Goal: Task Accomplishment & Management: Manage account settings

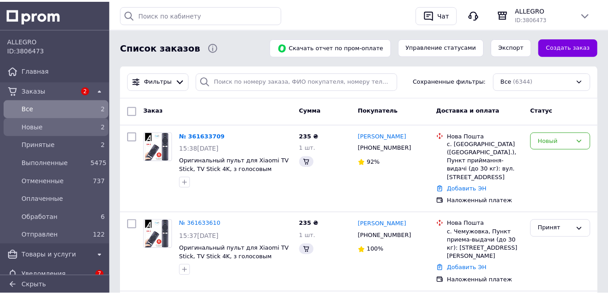
scroll to position [91, 0]
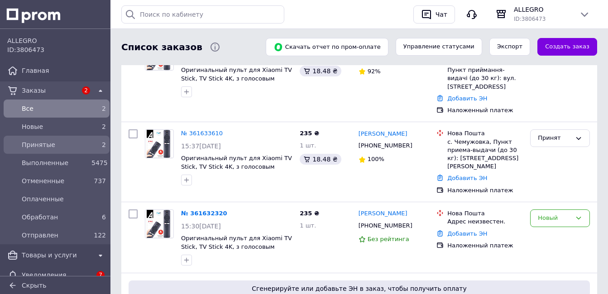
click at [92, 142] on div "2" at bounding box center [98, 144] width 14 height 9
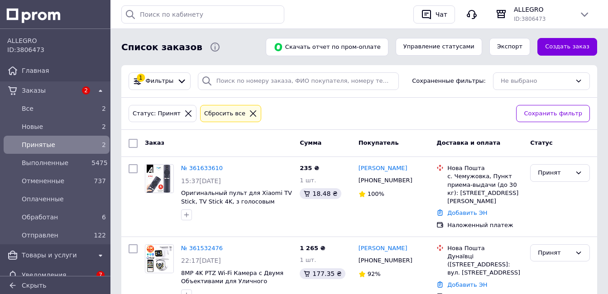
scroll to position [43, 0]
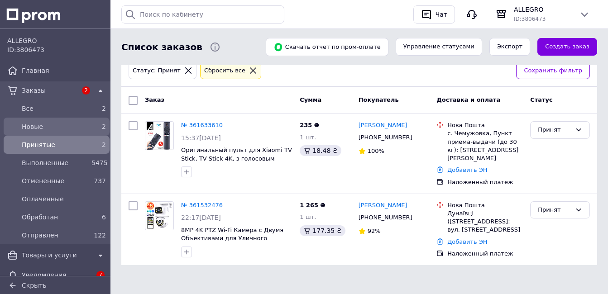
click at [53, 123] on span "Новые" at bounding box center [55, 126] width 66 height 9
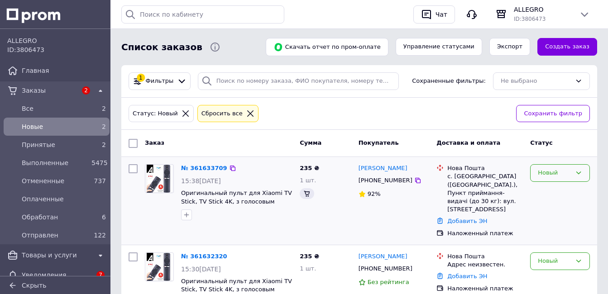
click at [574, 168] on div "Новый" at bounding box center [560, 173] width 60 height 18
click at [555, 192] on li "Принят" at bounding box center [560, 192] width 59 height 17
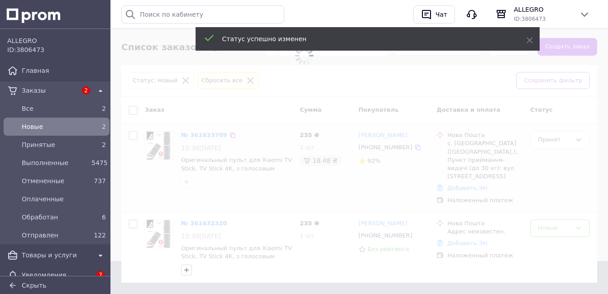
scroll to position [43, 0]
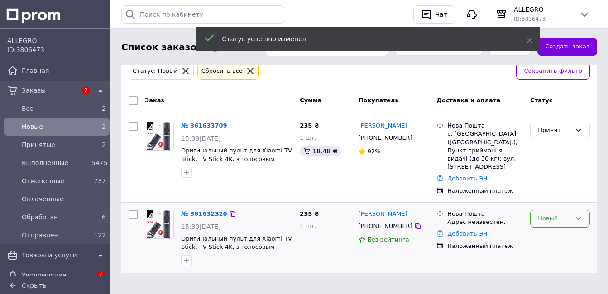
click at [567, 214] on div "Новый" at bounding box center [555, 219] width 34 height 10
click at [541, 230] on li "Принят" at bounding box center [560, 238] width 59 height 17
click at [206, 211] on link "№ 361632320" at bounding box center [204, 214] width 46 height 7
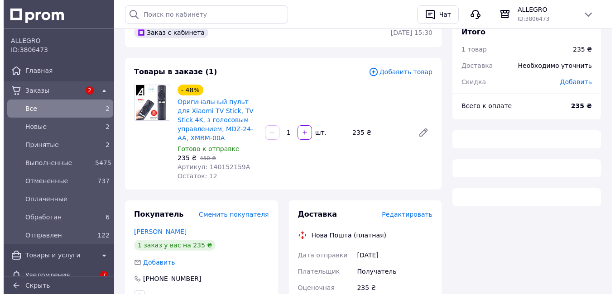
scroll to position [177, 0]
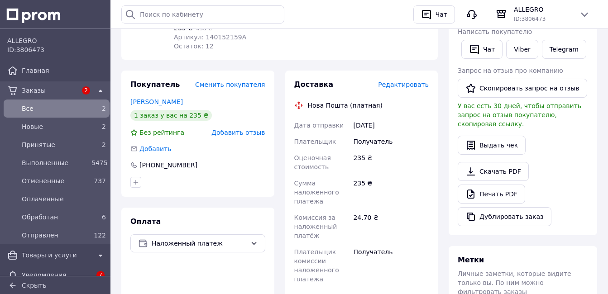
click at [412, 81] on span "Редактировать" at bounding box center [403, 84] width 51 height 7
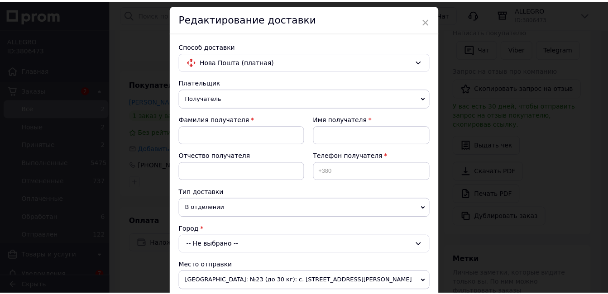
scroll to position [45, 0]
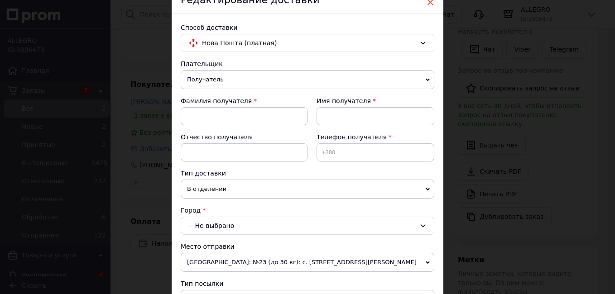
click at [429, 1] on span "×" at bounding box center [430, 2] width 8 height 15
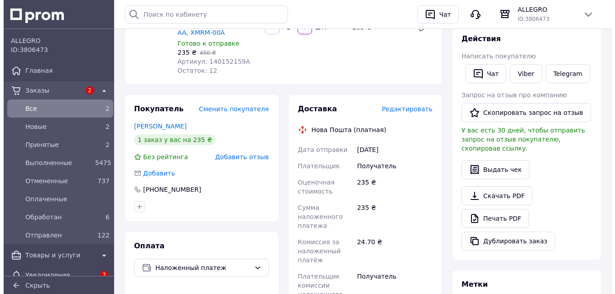
scroll to position [132, 0]
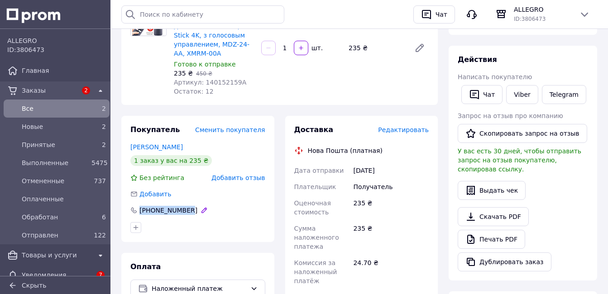
drag, startPoint x: 198, startPoint y: 198, endPoint x: 140, endPoint y: 202, distance: 58.1
click at [140, 206] on div "[PHONE_NUMBER]" at bounding box center [197, 210] width 135 height 9
copy div "[PHONE_NUMBER]"
click at [423, 126] on div "Доставка Редактировать" at bounding box center [361, 130] width 135 height 10
click at [419, 126] on span "Редактировать" at bounding box center [403, 129] width 51 height 7
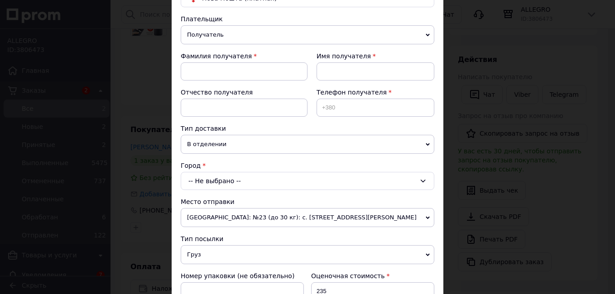
scroll to position [91, 0]
click at [342, 103] on input at bounding box center [376, 107] width 118 height 18
paste input "[PHONE_NUMBER]"
type input "[PHONE_NUMBER]"
click at [229, 76] on input at bounding box center [244, 71] width 127 height 18
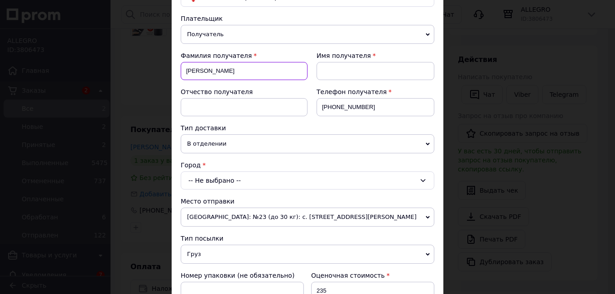
type input "[PERSON_NAME]"
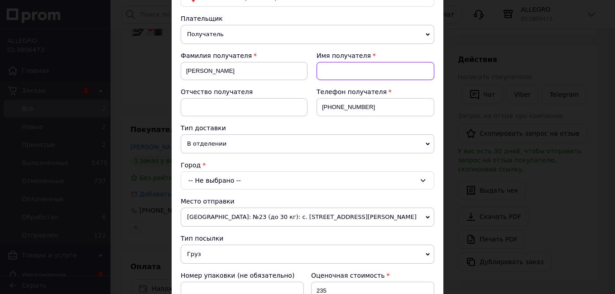
click at [356, 65] on input at bounding box center [376, 71] width 118 height 18
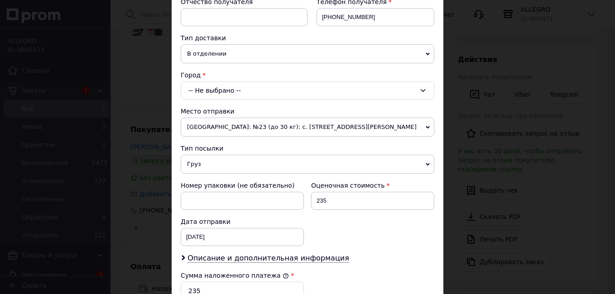
scroll to position [181, 0]
type input "Руслан"
click at [267, 88] on div "-- Не выбрано --" at bounding box center [308, 90] width 254 height 18
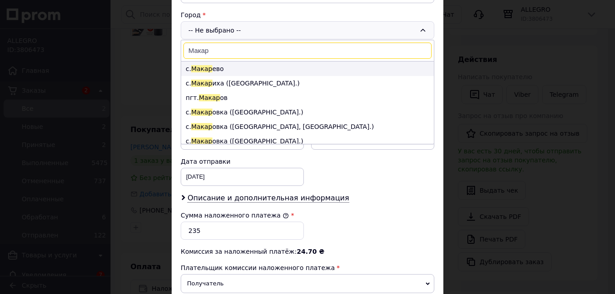
scroll to position [226, 0]
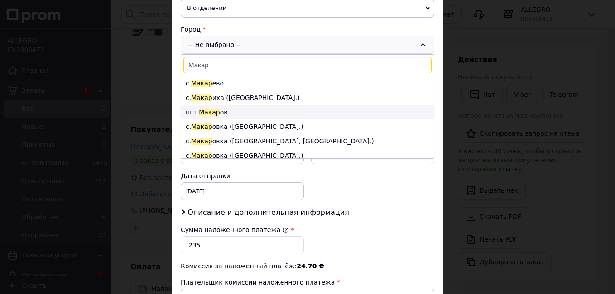
type input "Макар"
click at [218, 114] on li "пгт. [PERSON_NAME] ов" at bounding box center [307, 112] width 253 height 14
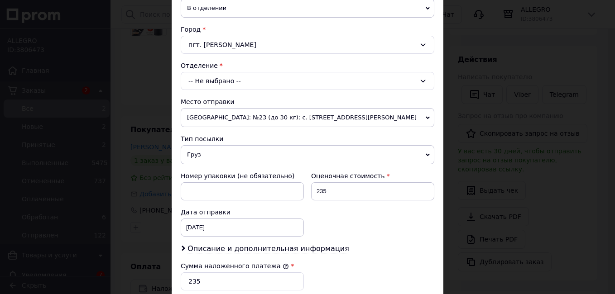
click at [245, 83] on div "-- Не выбрано --" at bounding box center [308, 81] width 254 height 18
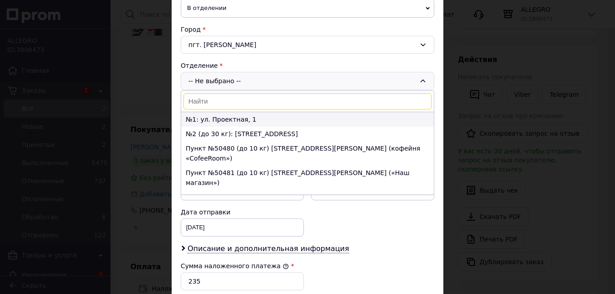
click at [241, 120] on li "№1: ул. Проектная, 1" at bounding box center [307, 119] width 253 height 14
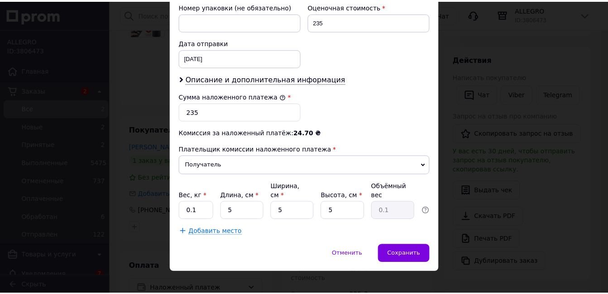
scroll to position [397, 0]
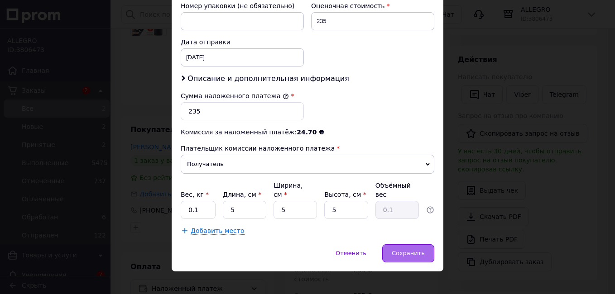
click at [404, 250] on span "Сохранить" at bounding box center [408, 253] width 33 height 7
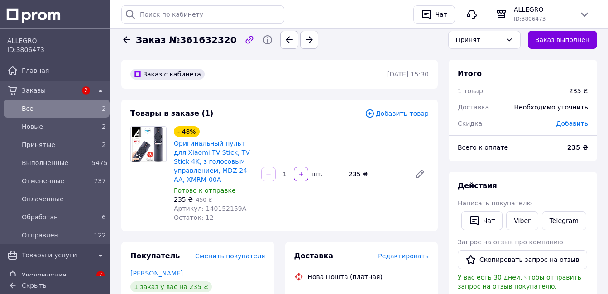
scroll to position [0, 0]
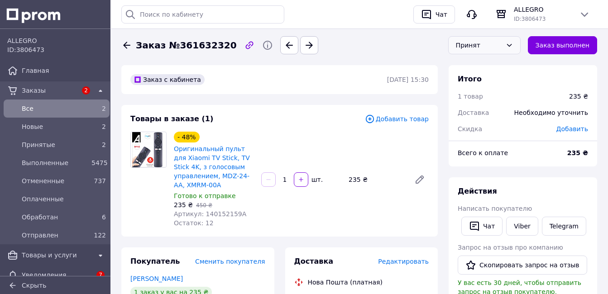
click at [502, 50] on div "Принят" at bounding box center [479, 45] width 46 height 10
click at [498, 117] on li "Обработан" at bounding box center [485, 116] width 72 height 17
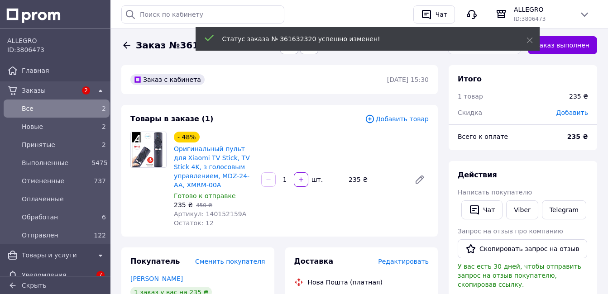
click at [67, 146] on span "Принятые" at bounding box center [55, 144] width 66 height 9
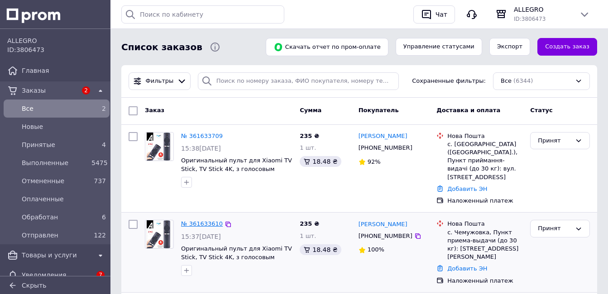
click at [212, 221] on link "№ 361633610" at bounding box center [202, 224] width 42 height 7
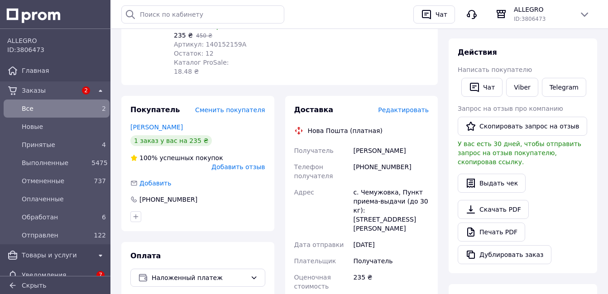
scroll to position [181, 0]
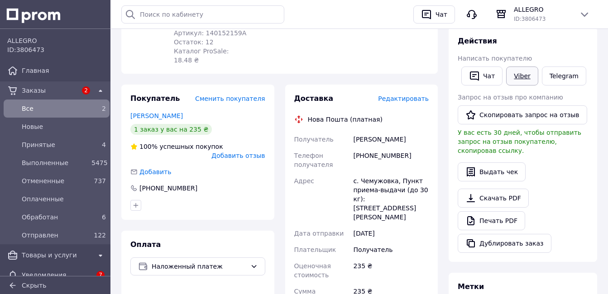
click at [526, 81] on link "Viber" at bounding box center [522, 76] width 32 height 19
click at [511, 75] on link "Viber" at bounding box center [522, 76] width 32 height 19
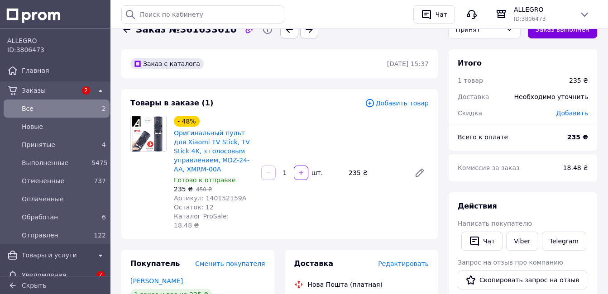
scroll to position [0, 0]
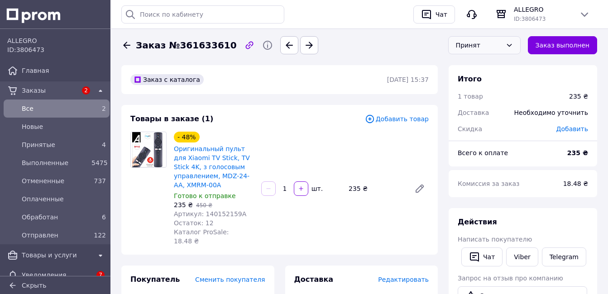
click at [512, 51] on div "Принят" at bounding box center [484, 45] width 72 height 18
click at [495, 115] on li "Обработан" at bounding box center [485, 116] width 72 height 17
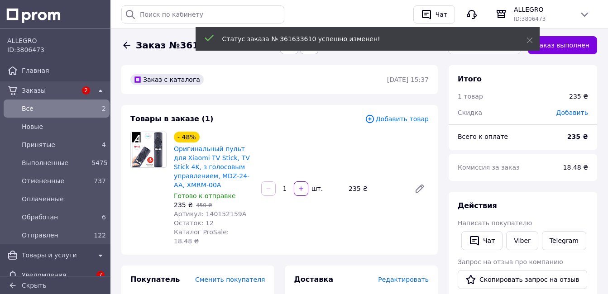
click at [60, 144] on span "Принятые" at bounding box center [55, 144] width 66 height 9
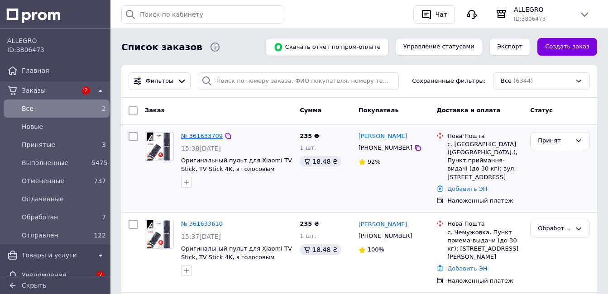
click at [196, 136] on link "№ 361633709" at bounding box center [202, 136] width 42 height 7
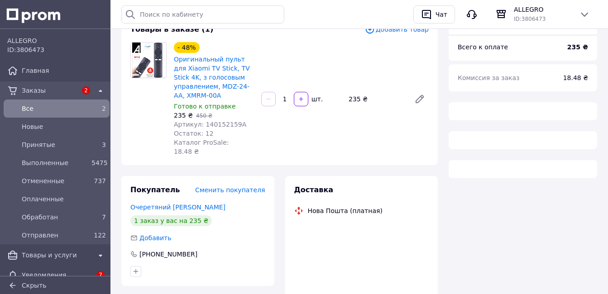
scroll to position [91, 0]
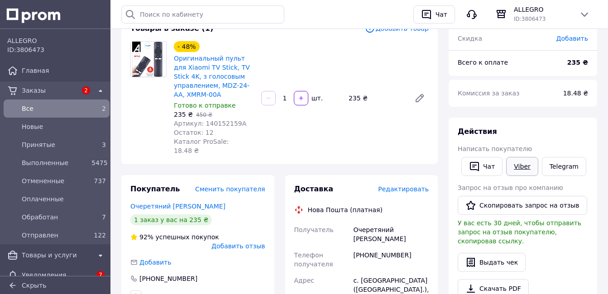
click at [524, 167] on link "Viber" at bounding box center [522, 166] width 32 height 19
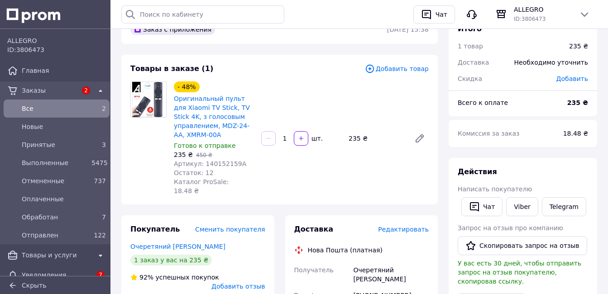
scroll to position [0, 0]
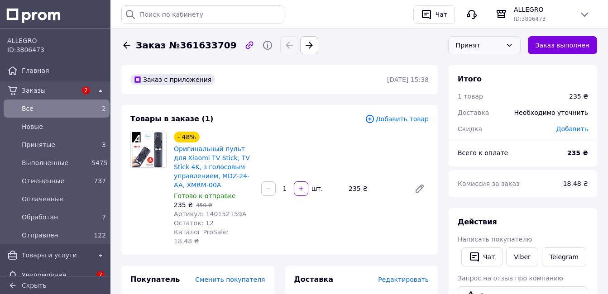
click at [509, 46] on div "Принят" at bounding box center [484, 45] width 72 height 18
click at [493, 117] on li "Обработан" at bounding box center [485, 116] width 72 height 17
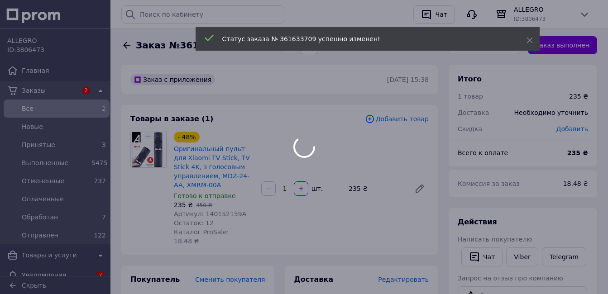
click at [97, 140] on div at bounding box center [304, 147] width 608 height 294
click at [86, 149] on div at bounding box center [304, 147] width 608 height 294
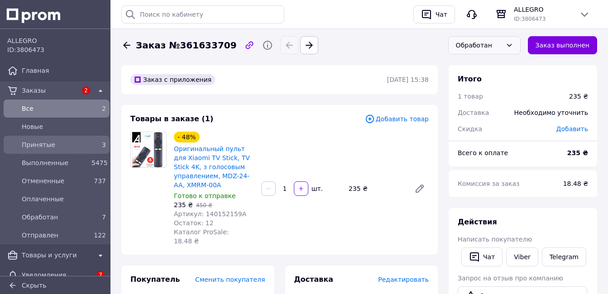
click at [56, 140] on span "Принятые" at bounding box center [55, 144] width 66 height 9
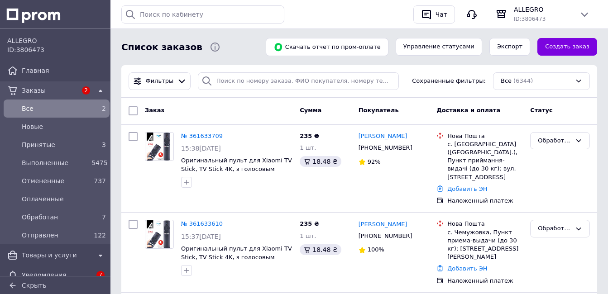
scroll to position [91, 0]
